Goal: Task Accomplishment & Management: Manage account settings

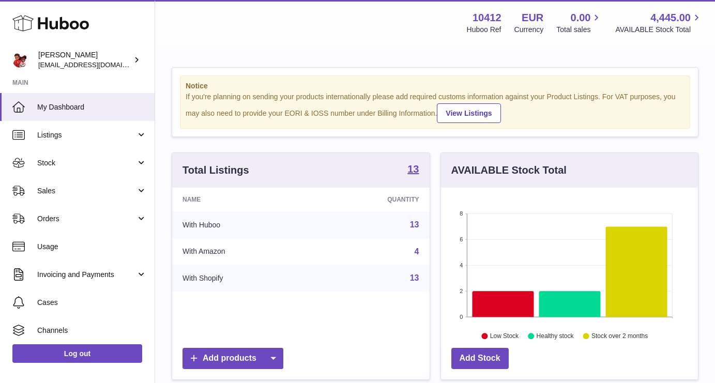
scroll to position [161, 257]
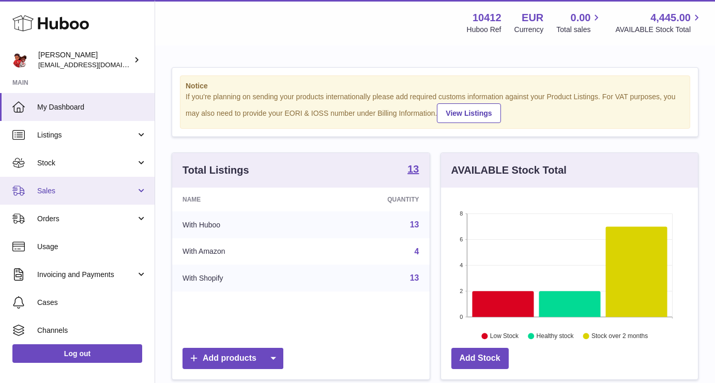
click at [55, 189] on span "Sales" at bounding box center [86, 191] width 99 height 10
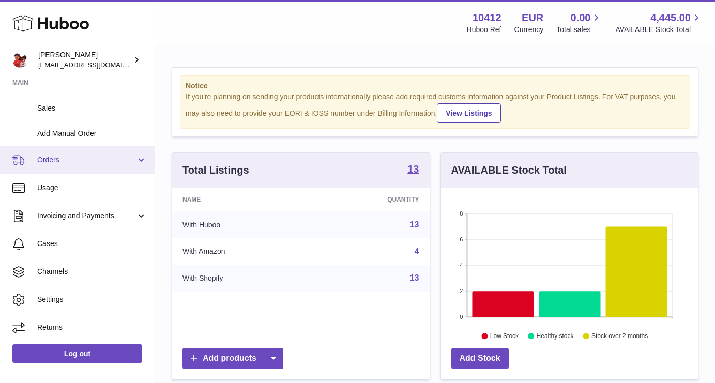
scroll to position [0, 0]
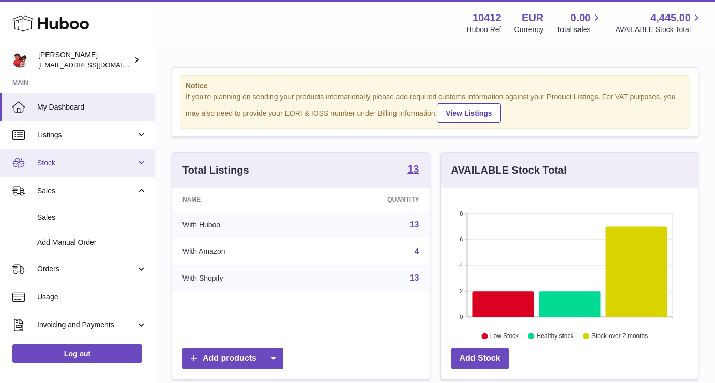
click at [49, 157] on link "Stock" at bounding box center [77, 163] width 155 height 28
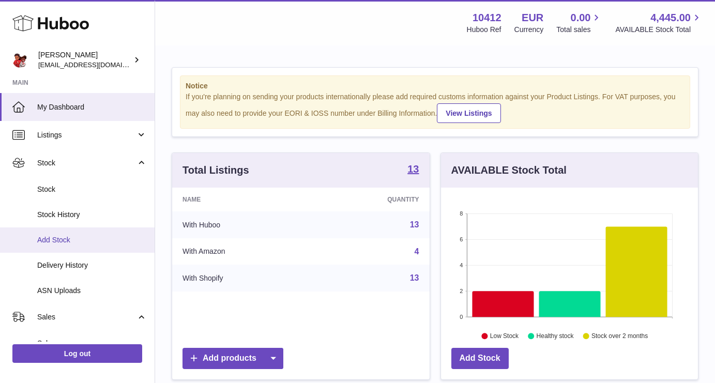
click at [49, 233] on link "Add Stock" at bounding box center [77, 239] width 155 height 25
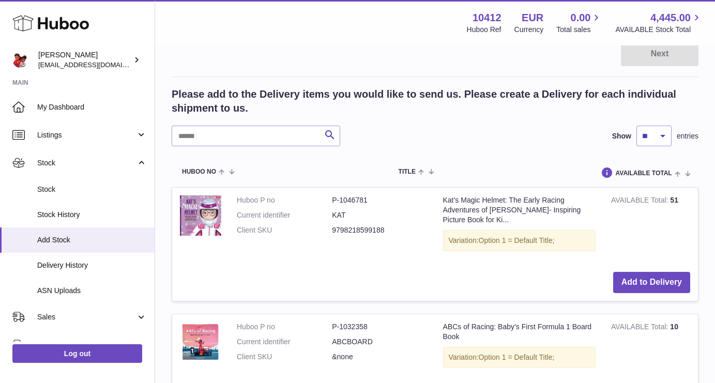
scroll to position [367, 0]
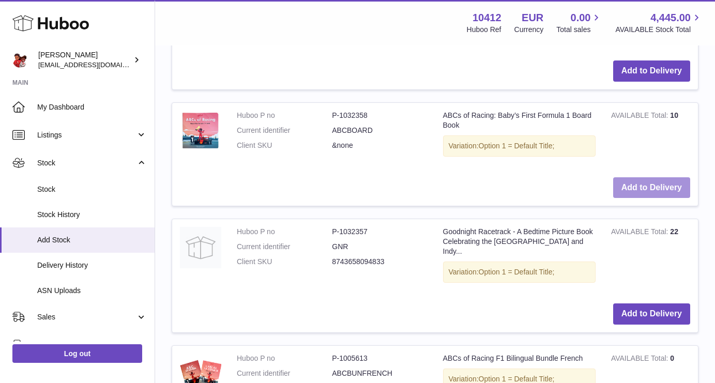
click at [659, 183] on button "Add to Delivery" at bounding box center [651, 187] width 77 height 21
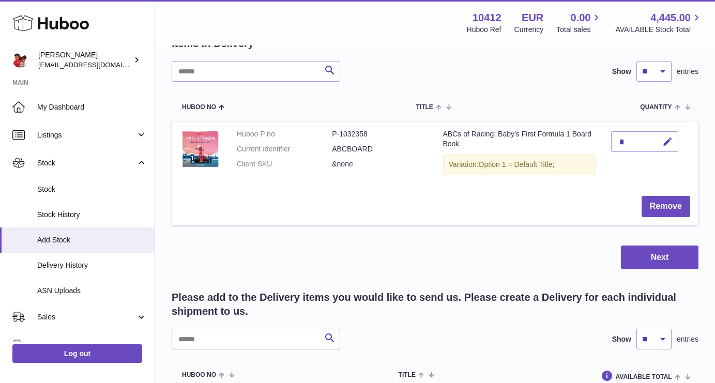
scroll to position [0, 0]
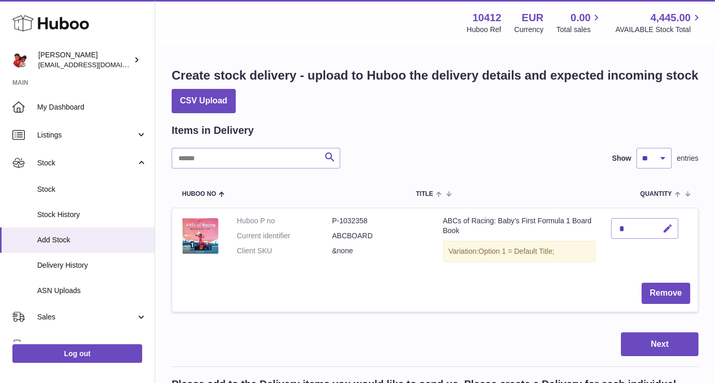
click at [665, 230] on icon "button" at bounding box center [667, 228] width 11 height 11
click at [649, 229] on icon "button" at bounding box center [646, 228] width 9 height 9
click at [622, 232] on div "*" at bounding box center [644, 228] width 67 height 21
click at [664, 230] on icon "button" at bounding box center [667, 228] width 11 height 11
type input "****"
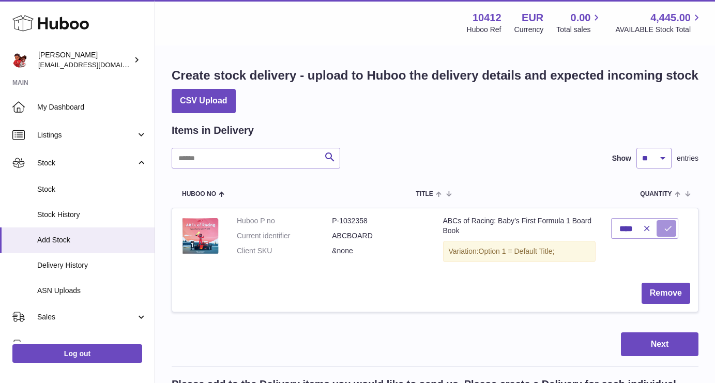
click at [664, 221] on button "submit" at bounding box center [666, 228] width 20 height 17
click at [654, 342] on button "Next" at bounding box center [660, 344] width 78 height 24
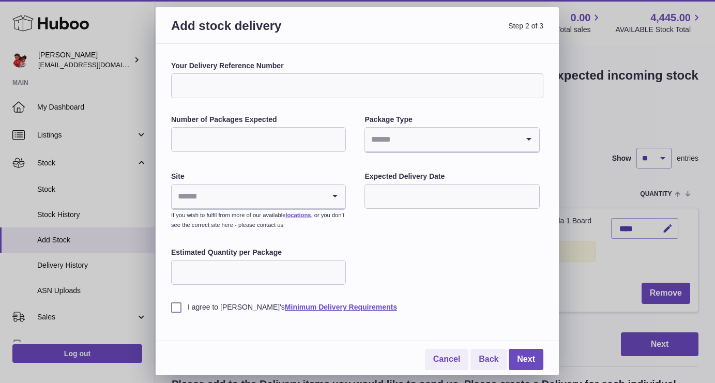
click at [225, 90] on input "Your Delivery Reference Number" at bounding box center [357, 85] width 372 height 25
click at [221, 136] on input "Number of Packages Expected" at bounding box center [258, 139] width 175 height 25
type input "**"
click at [213, 167] on div "Your Delivery Reference Number Number of Packages Expected ** Package Type Load…" at bounding box center [357, 186] width 372 height 251
click at [199, 202] on input "Search for option" at bounding box center [248, 196] width 153 height 24
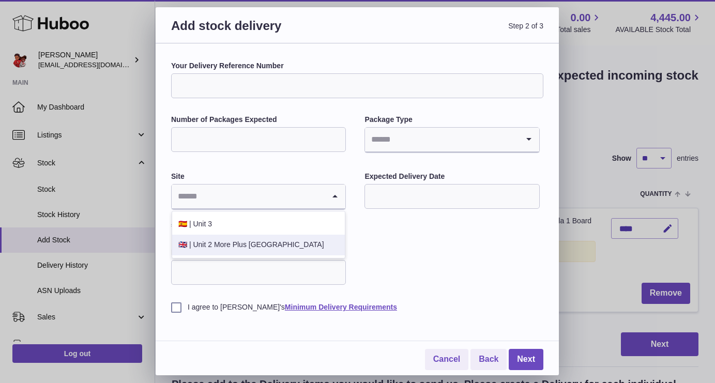
click at [196, 246] on li "🇬🇧 | Unit 2 More Plus Central Park" at bounding box center [258, 245] width 173 height 21
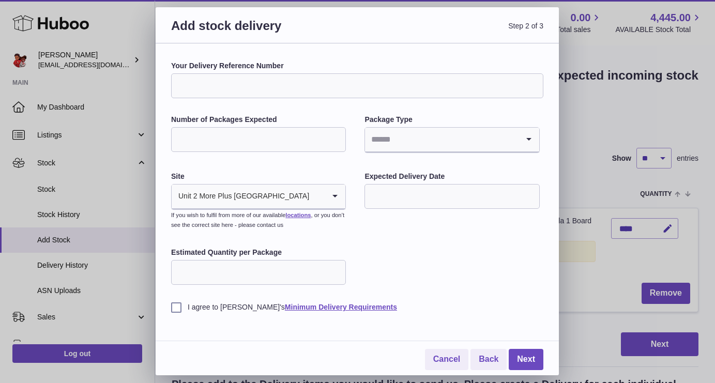
click at [209, 279] on input "Estimated Quantity per Package" at bounding box center [258, 272] width 175 height 25
type input "**"
click at [449, 250] on div "Your Delivery Reference Number Number of Packages Expected ** Package Type Load…" at bounding box center [357, 186] width 372 height 251
click at [415, 197] on input "text" at bounding box center [451, 196] width 175 height 25
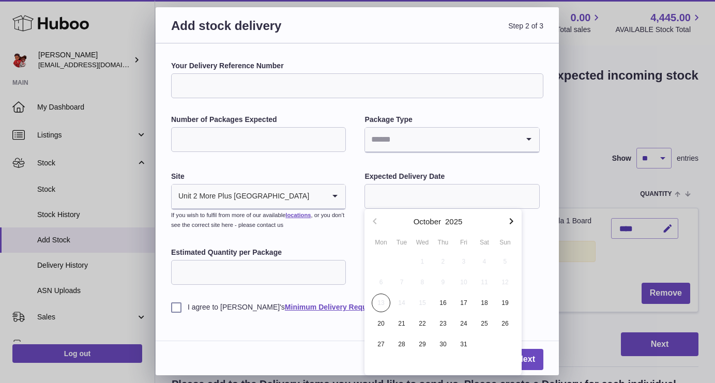
click at [509, 221] on icon "button" at bounding box center [511, 221] width 12 height 12
click at [441, 302] on span "13" at bounding box center [443, 303] width 19 height 19
type input "**********"
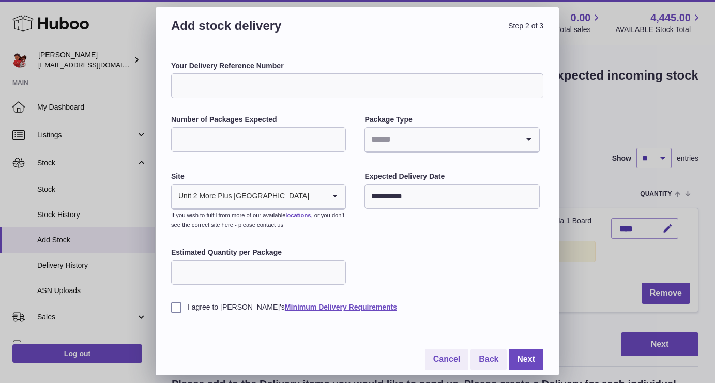
click at [178, 308] on label "I agree to Huboo's Minimum Delivery Requirements" at bounding box center [357, 307] width 372 height 10
click at [528, 363] on link "Next" at bounding box center [525, 359] width 35 height 21
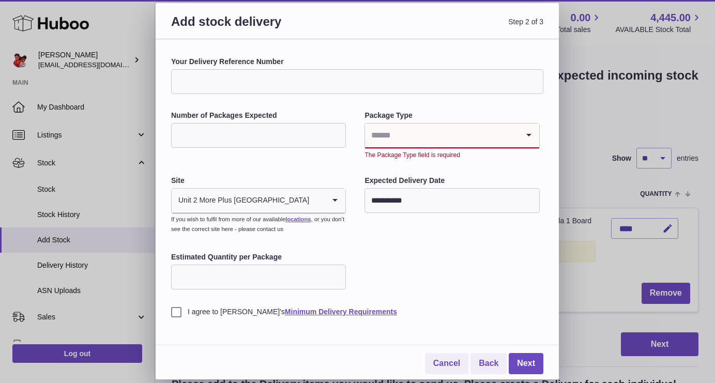
click at [404, 129] on input "Search for option" at bounding box center [441, 136] width 153 height 24
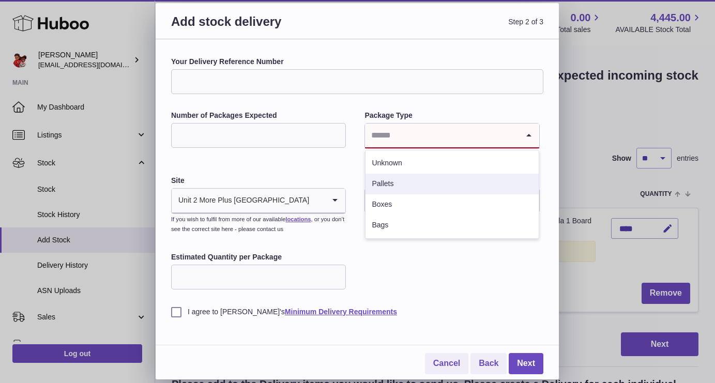
click at [395, 187] on li "Pallets" at bounding box center [451, 184] width 173 height 21
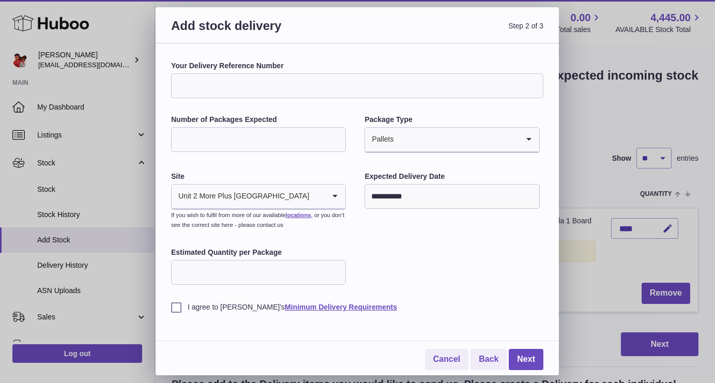
click at [397, 136] on input "Search for option" at bounding box center [456, 140] width 124 height 24
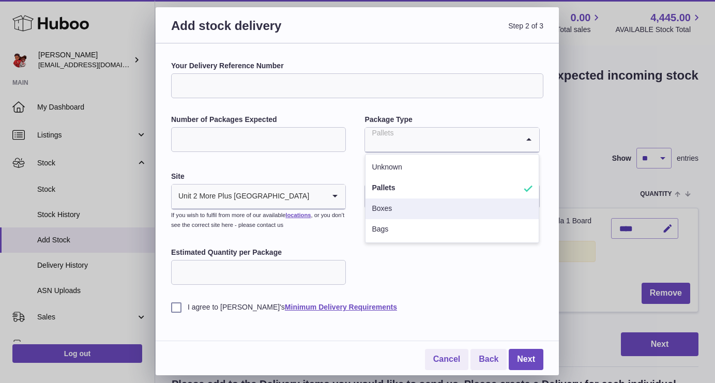
click at [393, 205] on li "Boxes" at bounding box center [451, 208] width 173 height 21
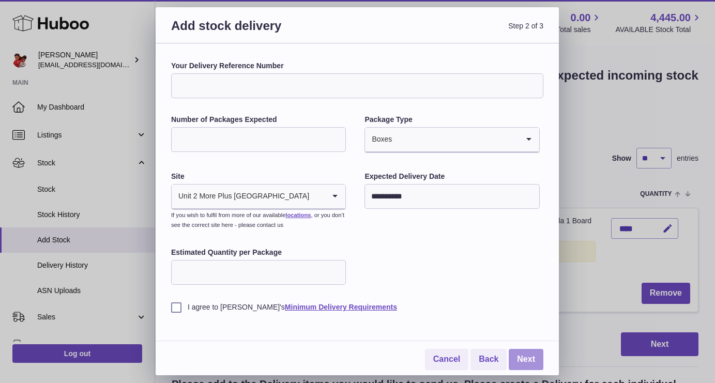
click at [528, 365] on link "Next" at bounding box center [525, 359] width 35 height 21
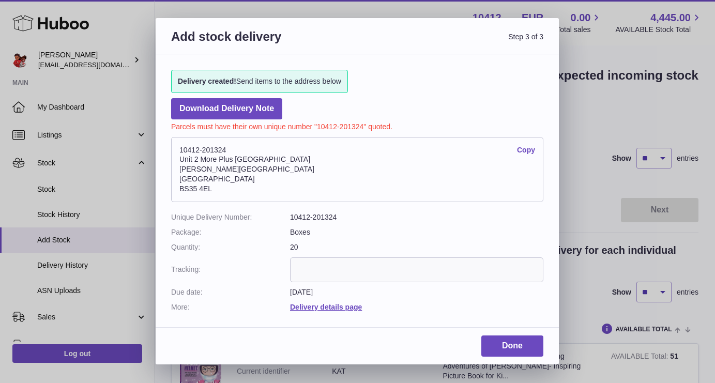
click at [527, 151] on link "Copy" at bounding box center [526, 150] width 18 height 10
click at [519, 351] on link "Done" at bounding box center [512, 345] width 62 height 21
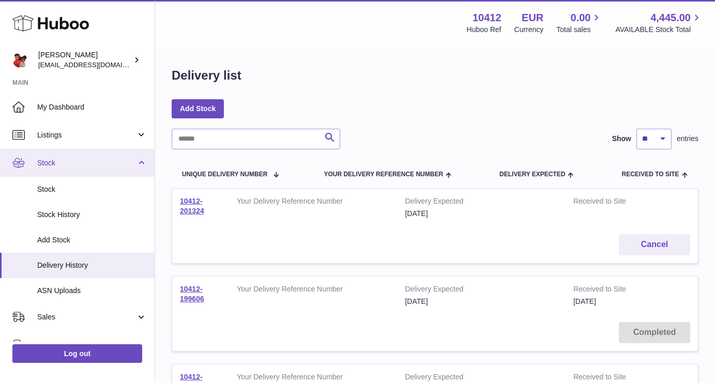
click at [59, 162] on span "Stock" at bounding box center [86, 163] width 99 height 10
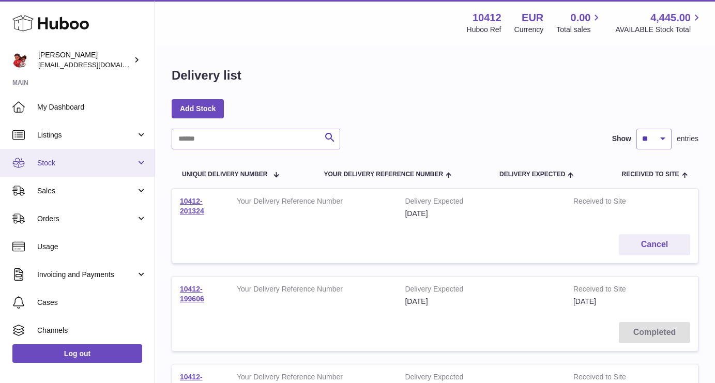
click at [59, 162] on span "Stock" at bounding box center [86, 163] width 99 height 10
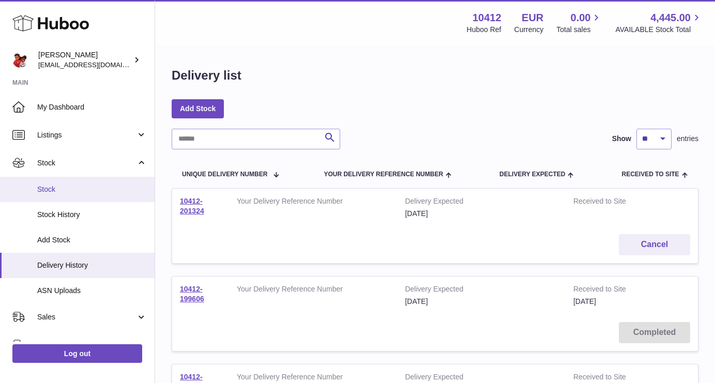
click at [45, 189] on span "Stock" at bounding box center [92, 189] width 110 height 10
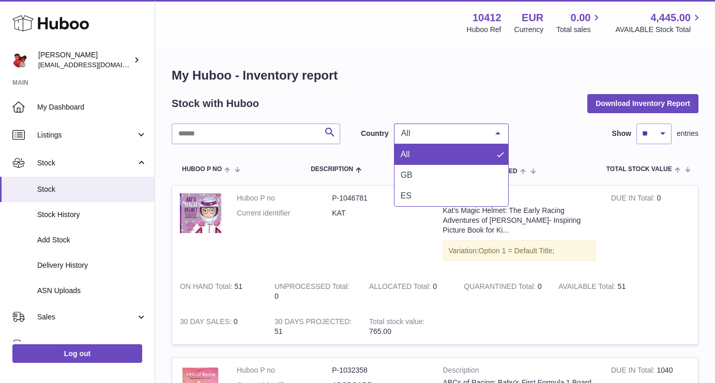
click at [457, 136] on span "All" at bounding box center [442, 133] width 89 height 10
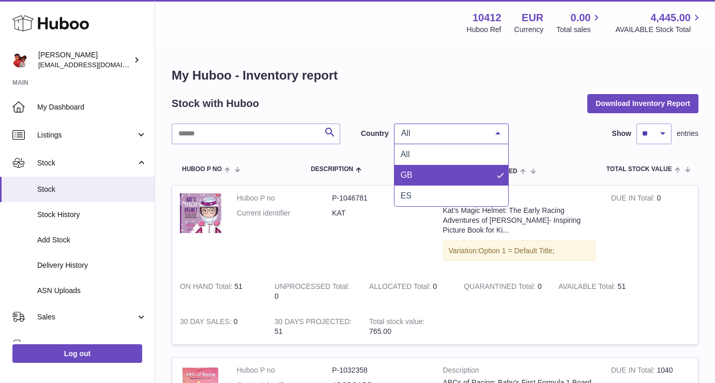
click at [432, 167] on span "GB" at bounding box center [451, 175] width 114 height 21
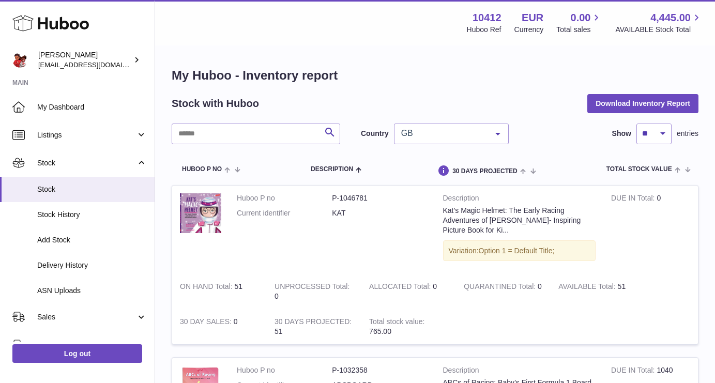
click at [429, 137] on span "GB" at bounding box center [442, 133] width 89 height 10
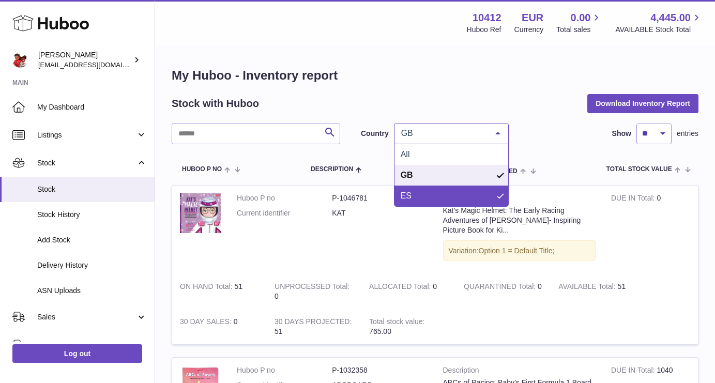
click at [422, 191] on span "ES" at bounding box center [451, 196] width 114 height 21
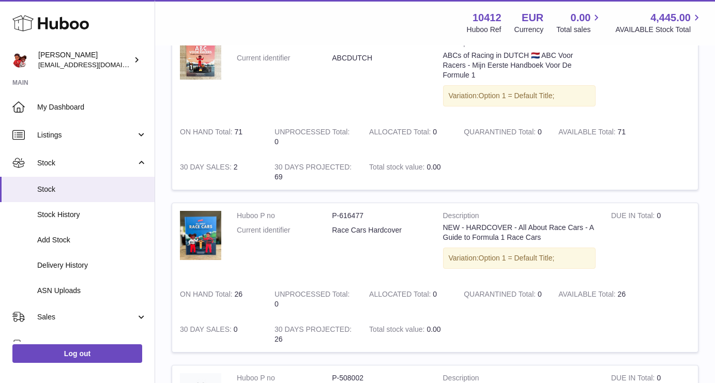
scroll to position [977, 0]
